Goal: Transaction & Acquisition: Book appointment/travel/reservation

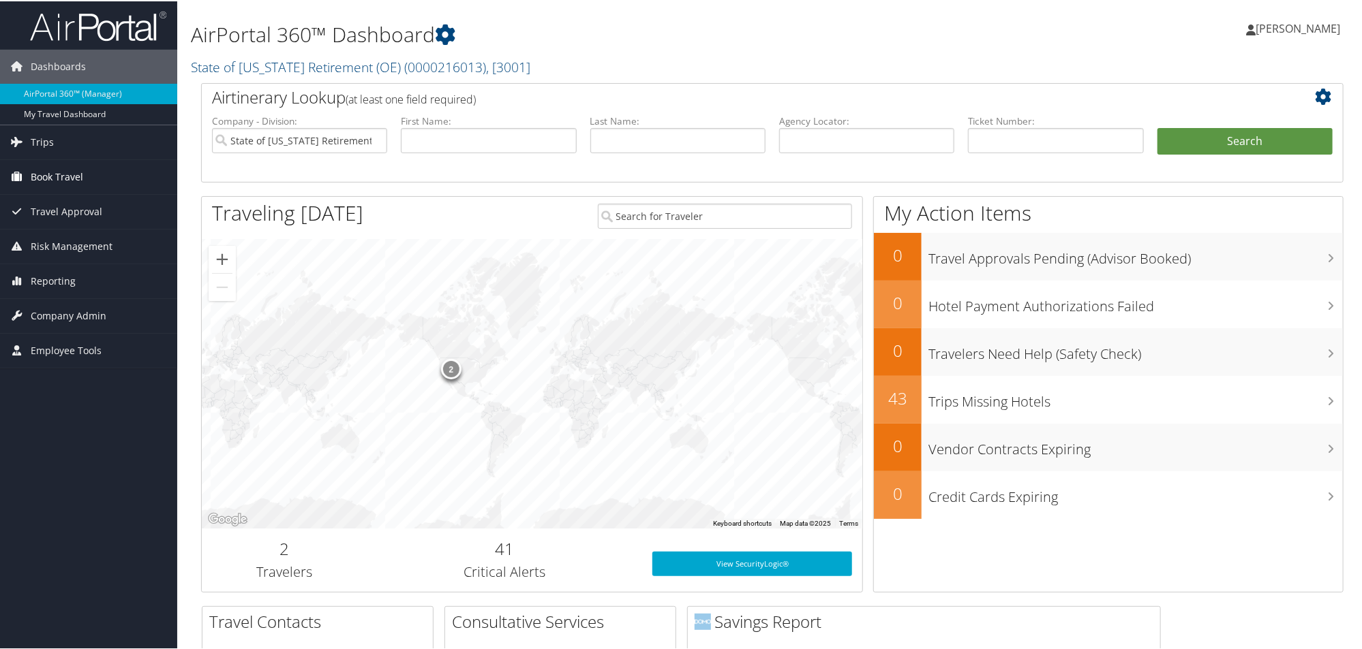
click at [46, 177] on span "Book Travel" at bounding box center [57, 176] width 52 height 34
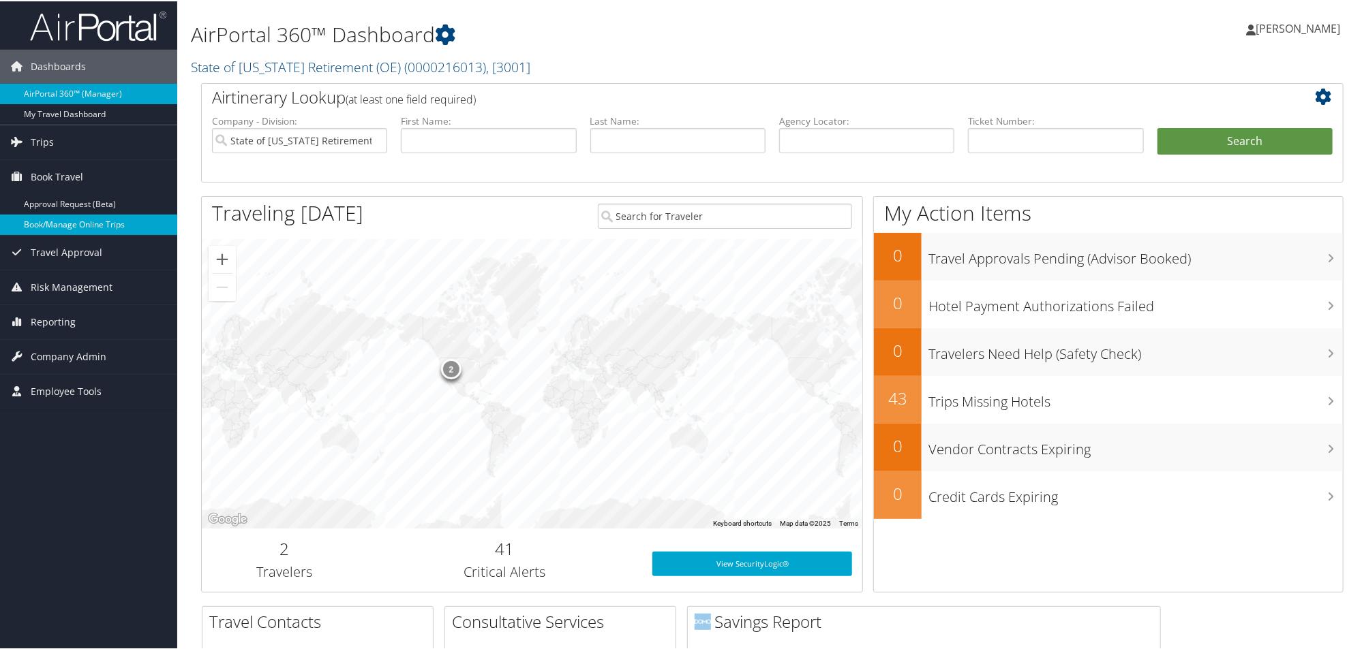
click at [47, 219] on link "Book/Manage Online Trips" at bounding box center [88, 223] width 177 height 20
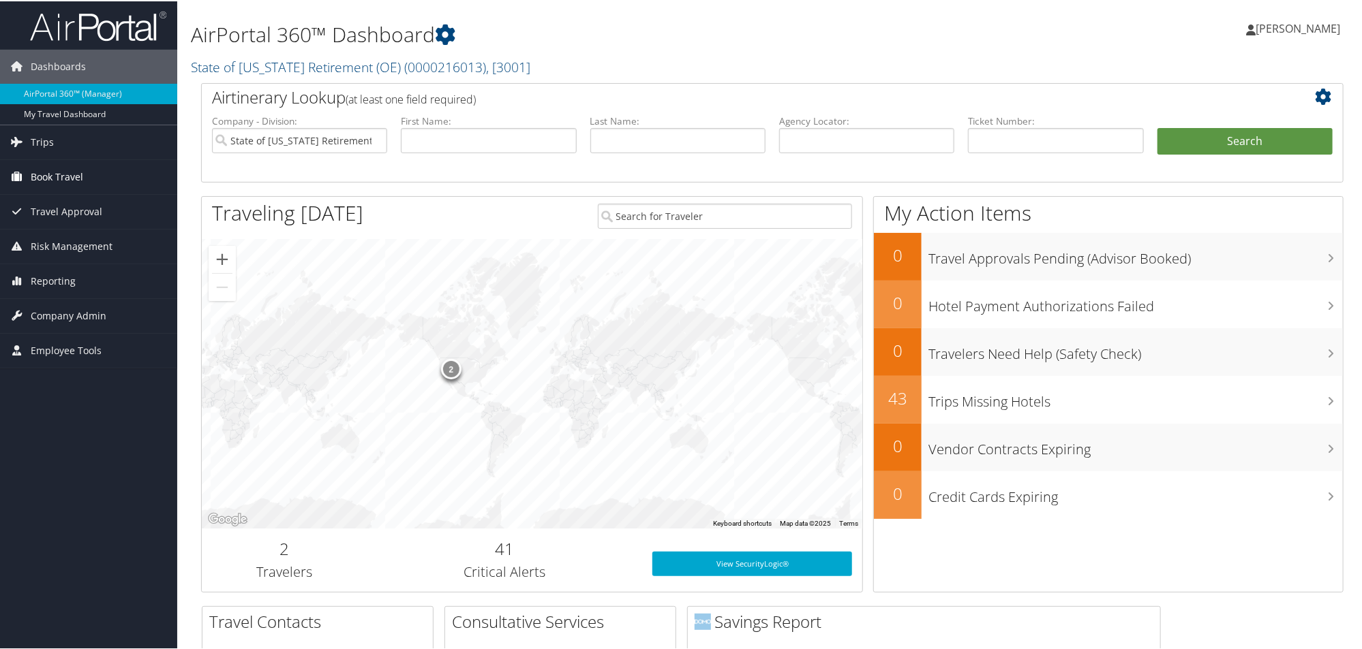
click at [45, 169] on span "Book Travel" at bounding box center [57, 176] width 52 height 34
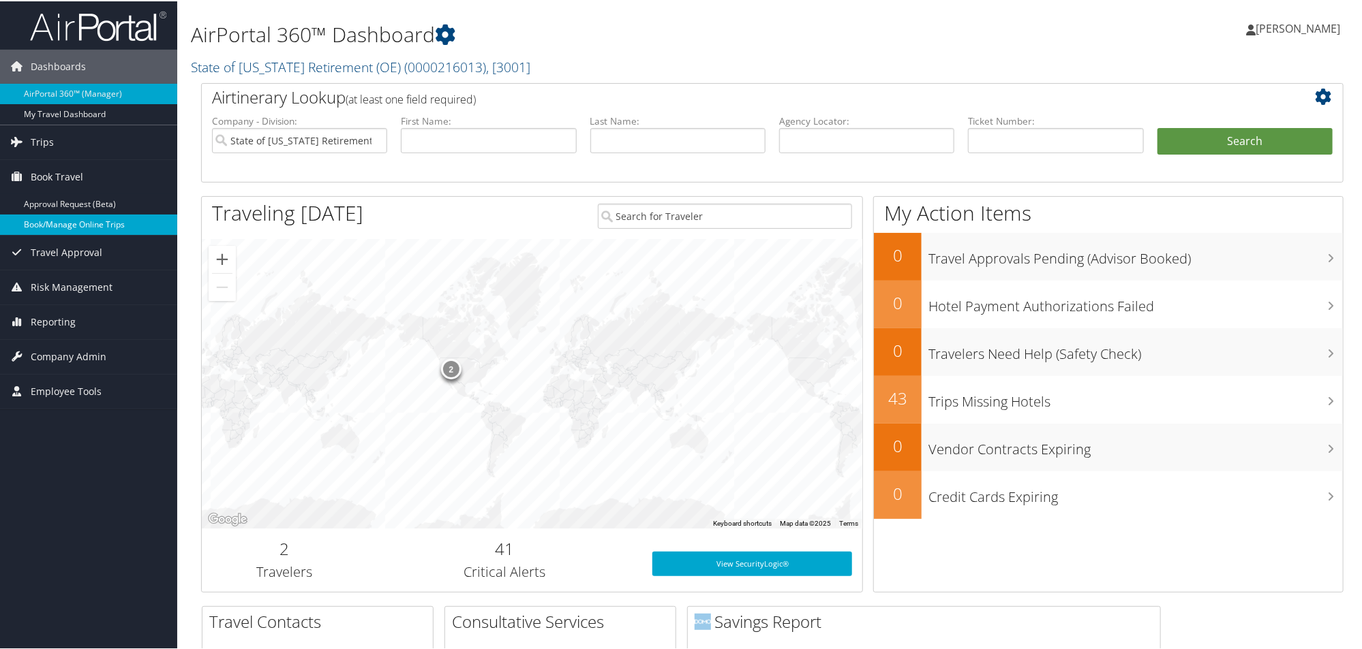
click at [62, 223] on link "Book/Manage Online Trips" at bounding box center [88, 223] width 177 height 20
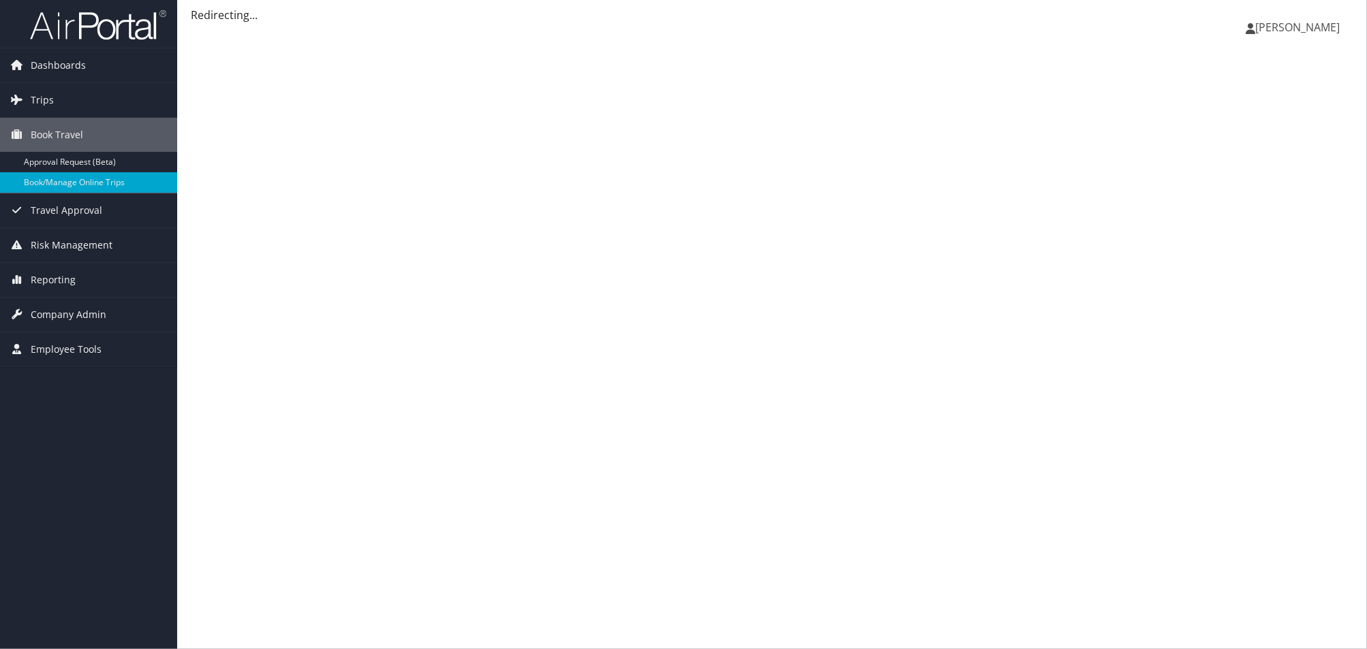
click at [1287, 26] on span "[PERSON_NAME]" at bounding box center [1297, 27] width 85 height 15
